Goal: Task Accomplishment & Management: Use online tool/utility

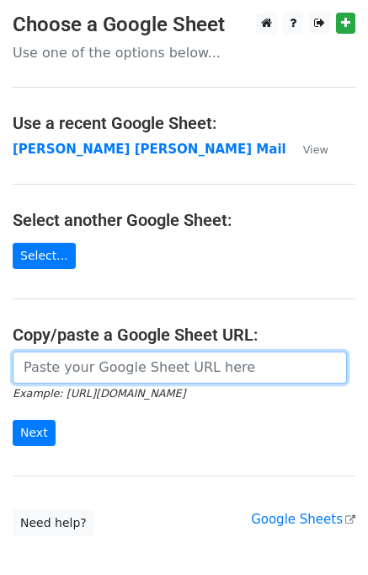
click at [67, 371] on input "url" at bounding box center [180, 367] width 335 height 32
click at [159, 374] on input "url" at bounding box center [180, 367] width 335 height 32
click at [195, 370] on input "url" at bounding box center [180, 367] width 335 height 32
type input "https://docs.google.com/spreadsheets/d/1zUKhxjrhozHMhydIMYEveZTpRvy8Oh7onxeYEfa…"
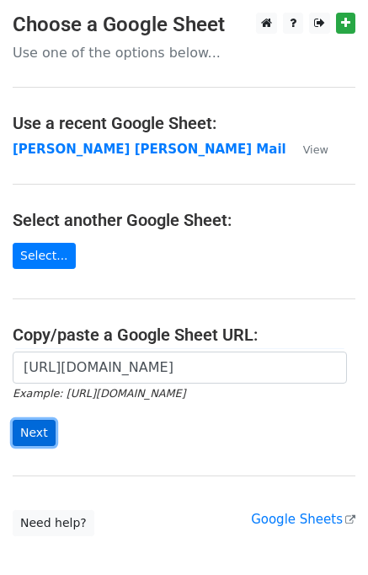
click at [42, 438] on input "Next" at bounding box center [34, 433] width 43 height 26
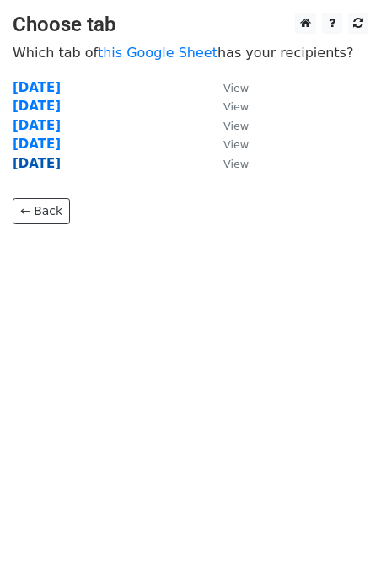
click at [37, 163] on strong "Friday" at bounding box center [37, 163] width 48 height 15
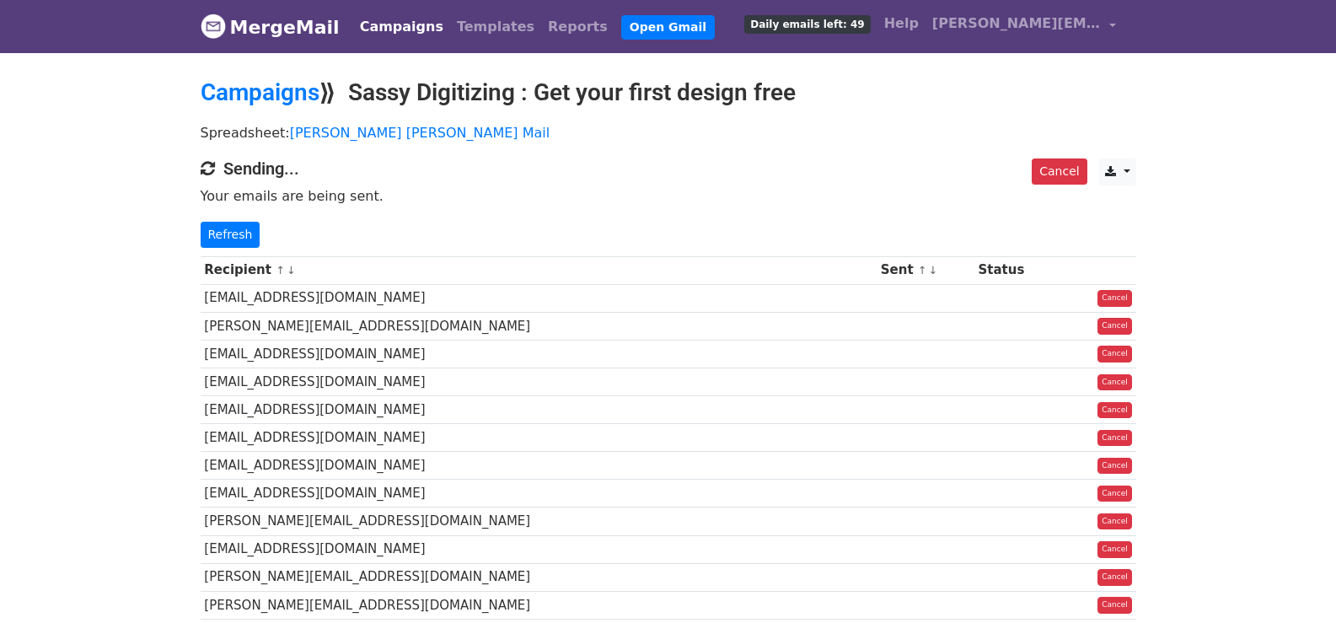
click at [241, 239] on link "Refresh" at bounding box center [231, 235] width 60 height 26
